Goal: Check status: Check status

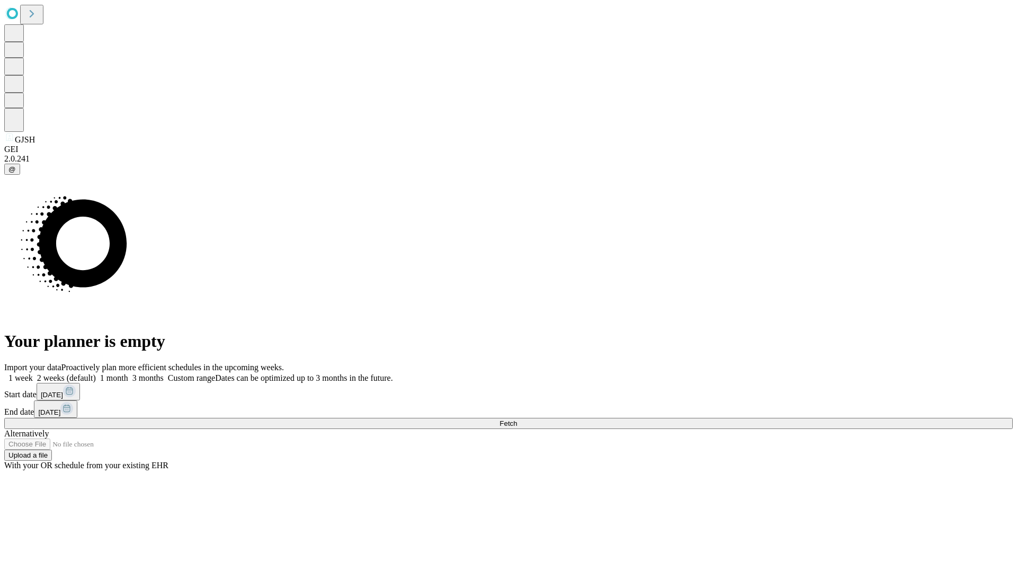
click at [517, 420] on span "Fetch" at bounding box center [508, 424] width 17 height 8
